Goal: Navigation & Orientation: Understand site structure

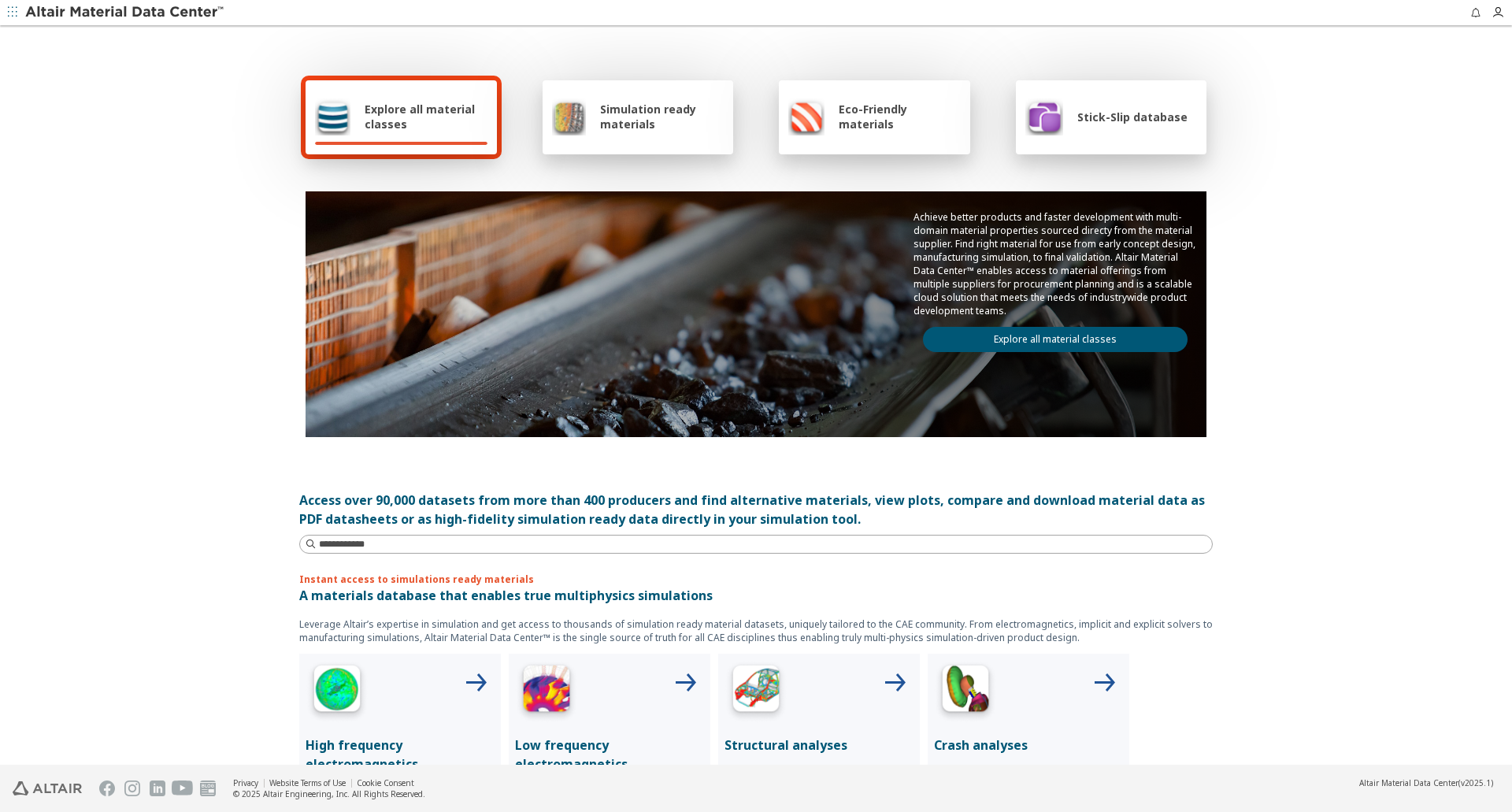
click at [403, 122] on span "Explore all material classes" at bounding box center [426, 117] width 123 height 30
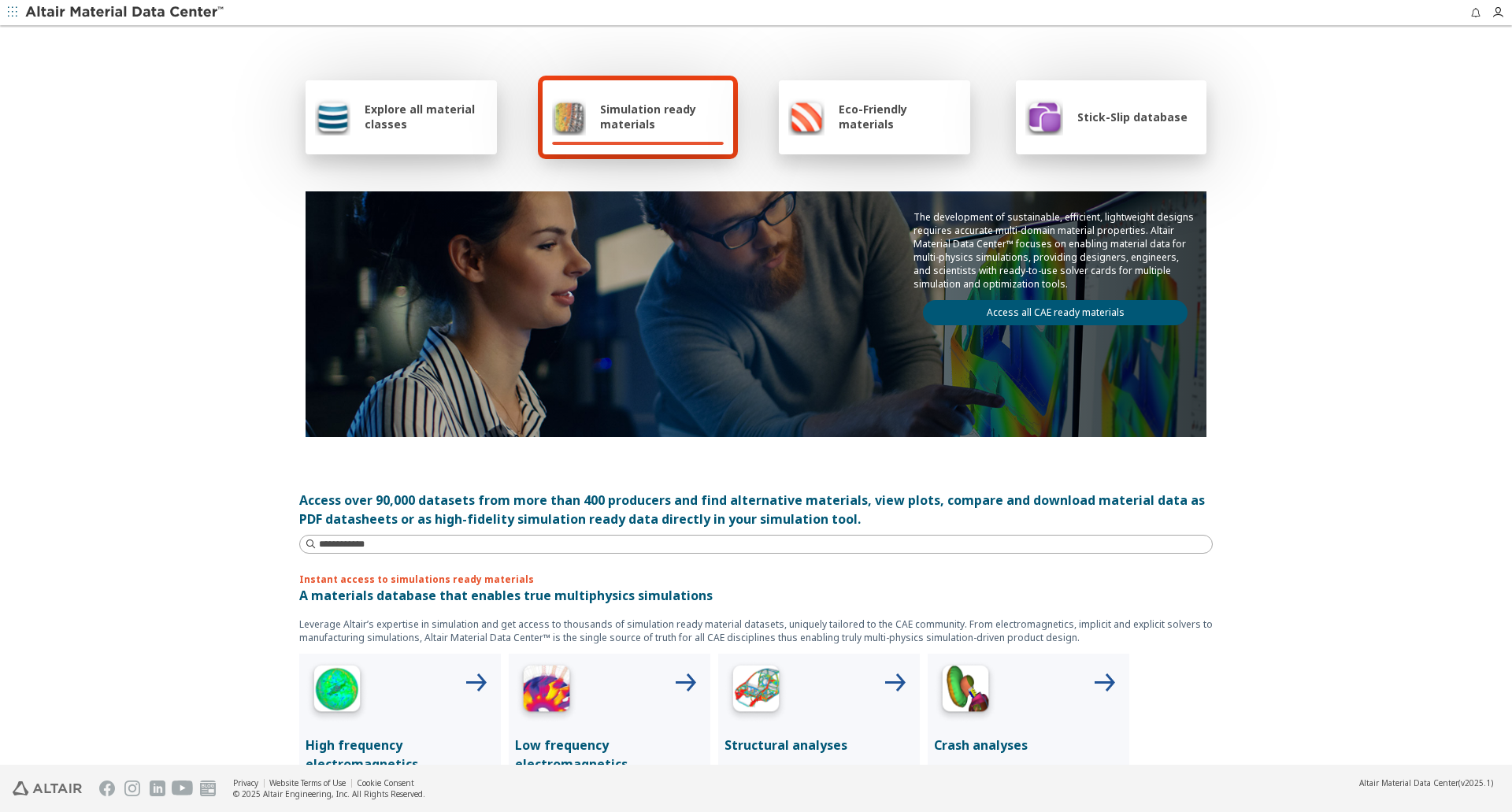
click at [402, 122] on span "Explore all material classes" at bounding box center [426, 117] width 123 height 30
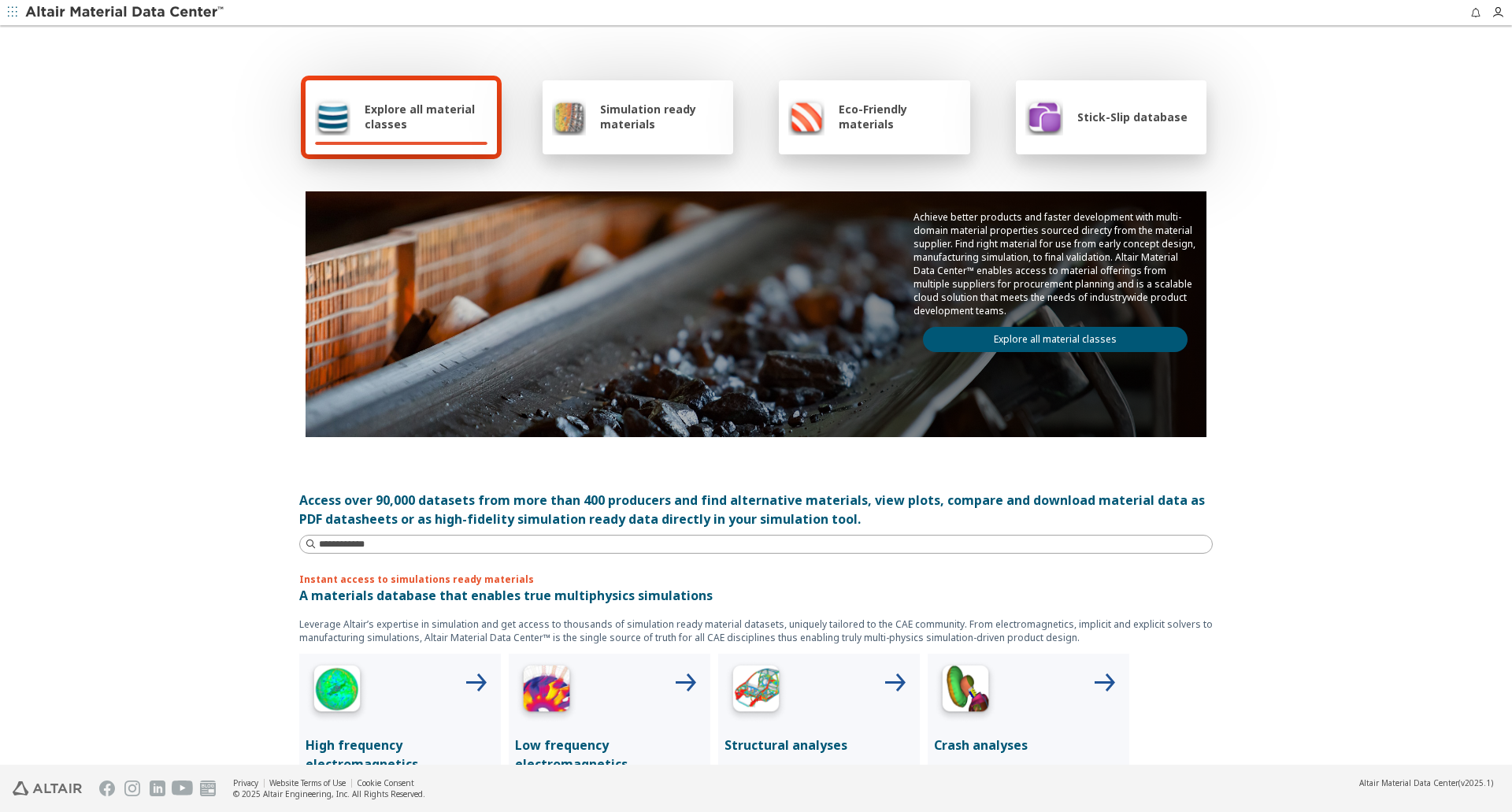
click at [997, 343] on link "Explore all material classes" at bounding box center [1055, 339] width 264 height 25
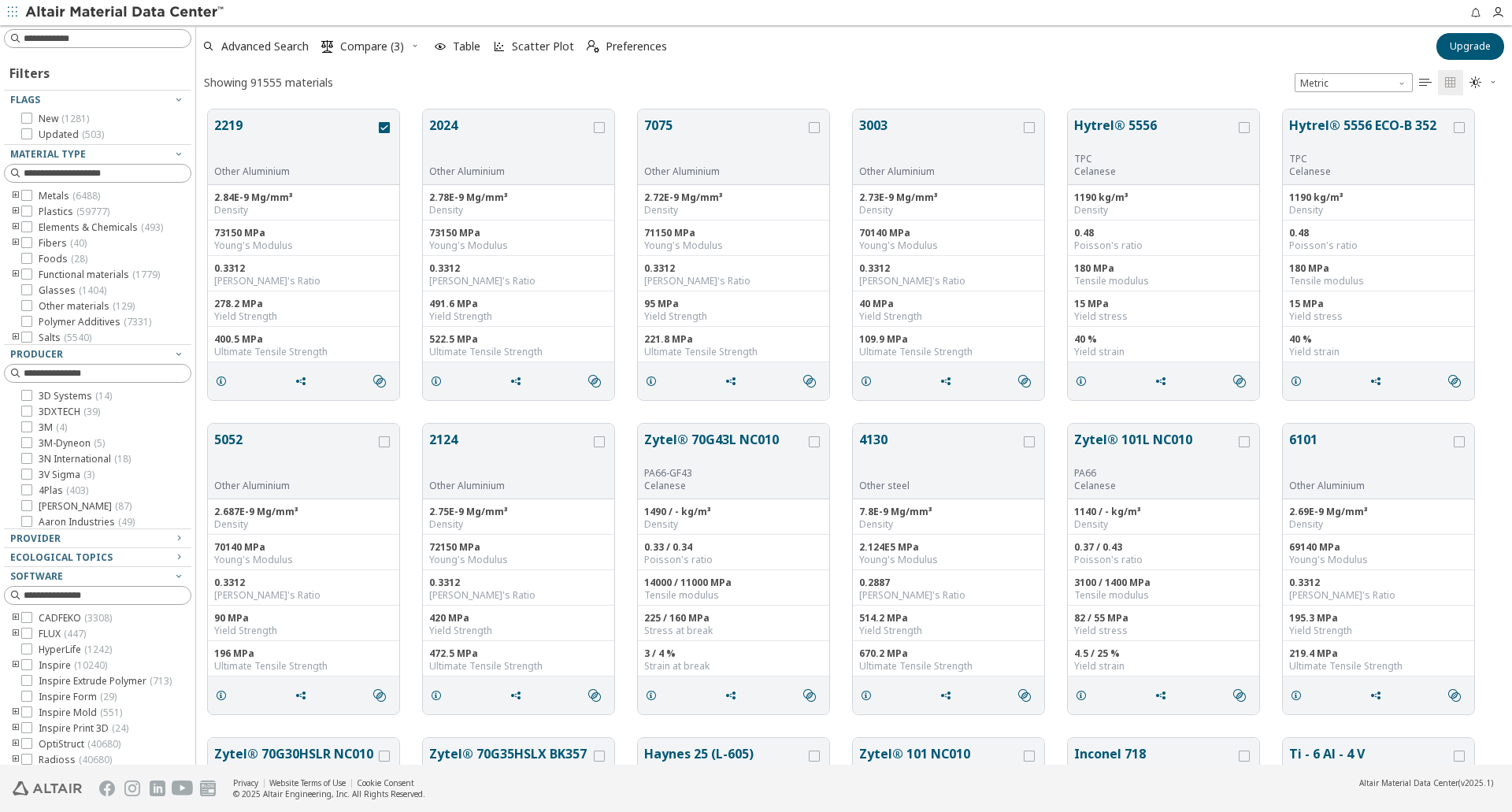
scroll to position [655, 1304]
click at [1499, 12] on icon "button" at bounding box center [1497, 13] width 13 height 13
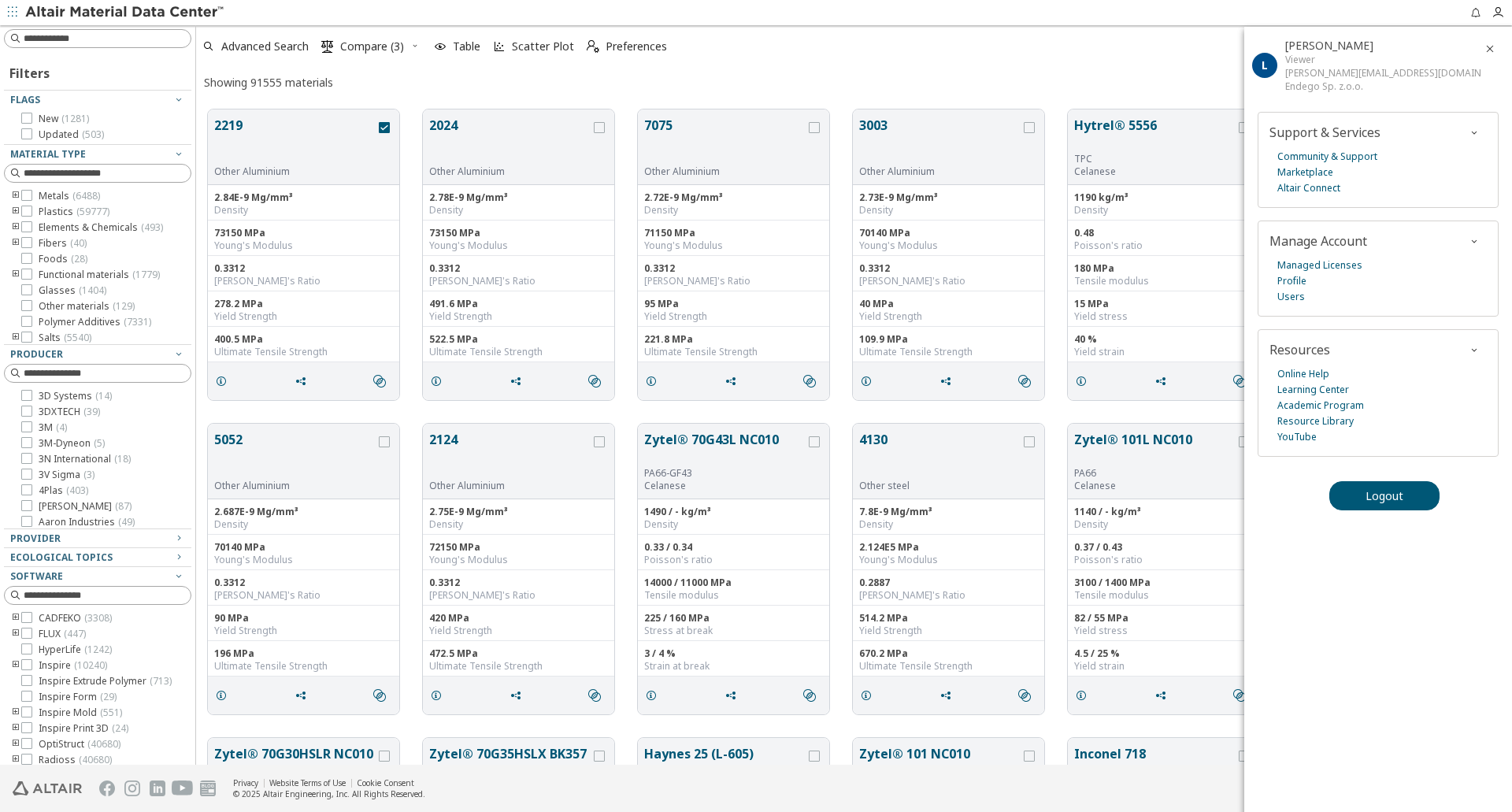
click at [1176, 51] on div "Advanced Search  Compare (3) Table Scatter Plot  Preferences" at bounding box center [811, 46] width 1230 height 34
click at [1493, 49] on icon "button" at bounding box center [1489, 49] width 13 height 13
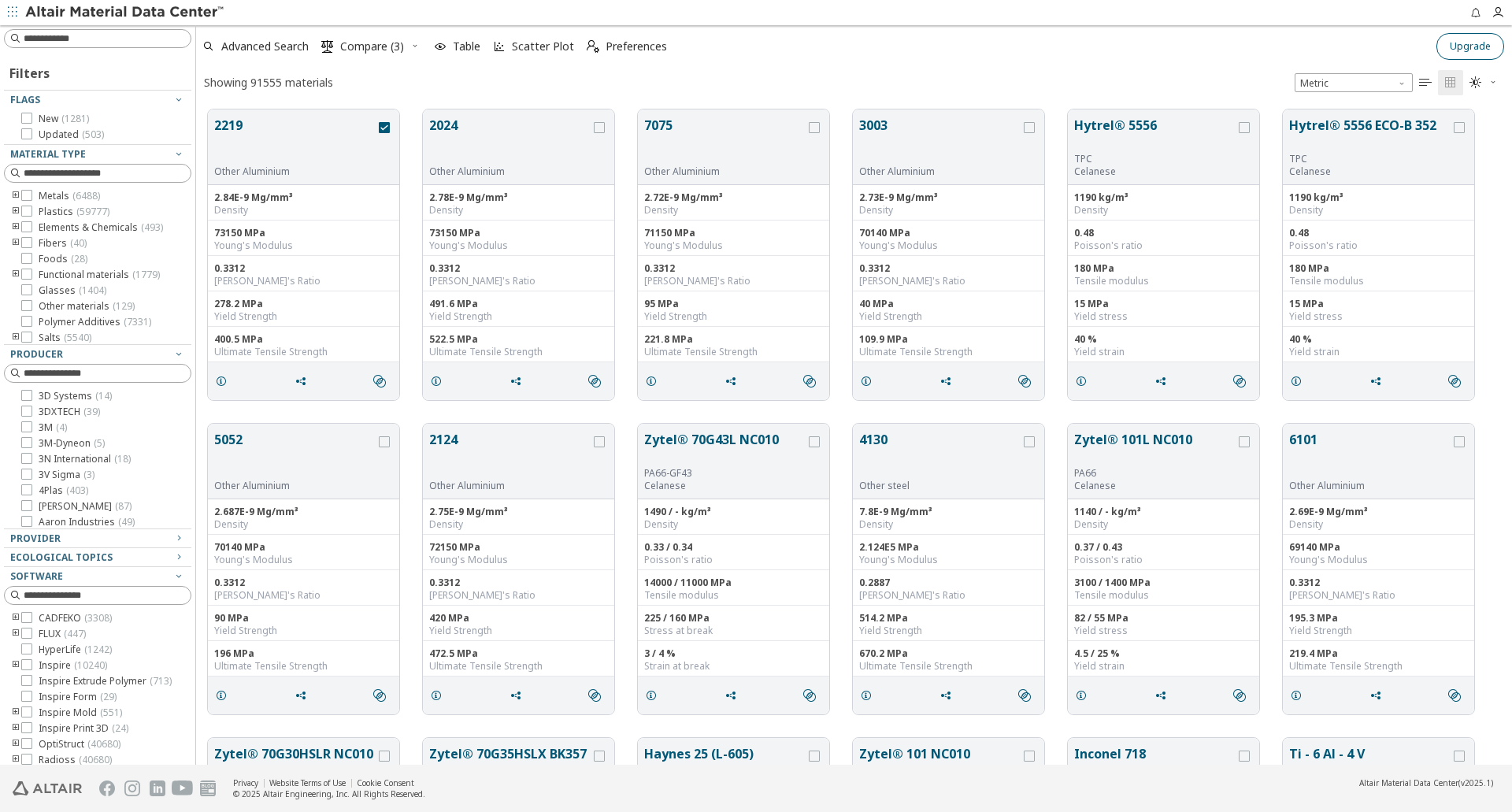
click at [1461, 42] on span "Upgrade" at bounding box center [1470, 46] width 41 height 13
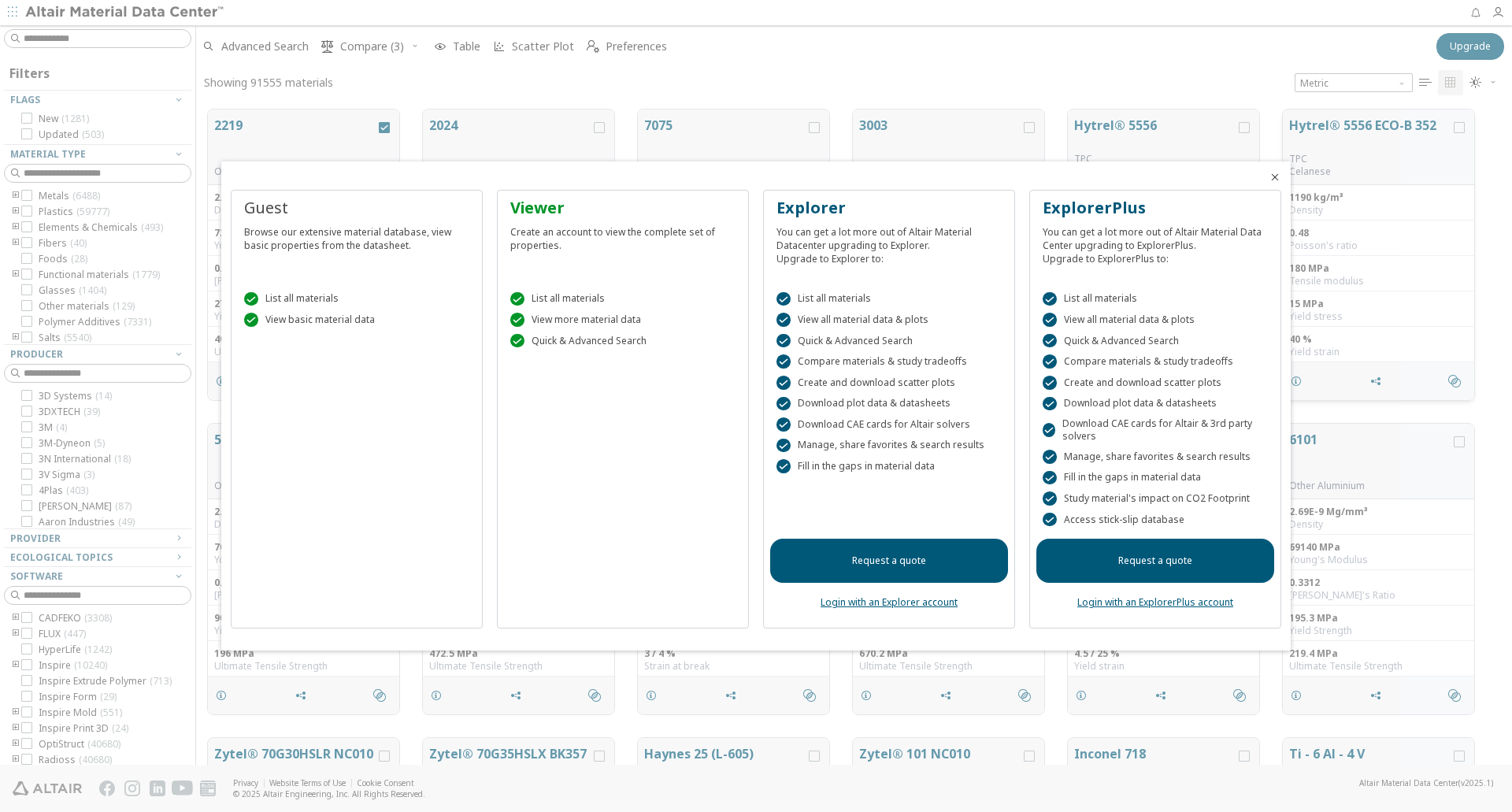
drag, startPoint x: 1274, startPoint y: 176, endPoint x: 1286, endPoint y: 191, distance: 19.2
click at [1274, 176] on icon "Close" at bounding box center [1275, 177] width 13 height 13
